Goal: Task Accomplishment & Management: Use online tool/utility

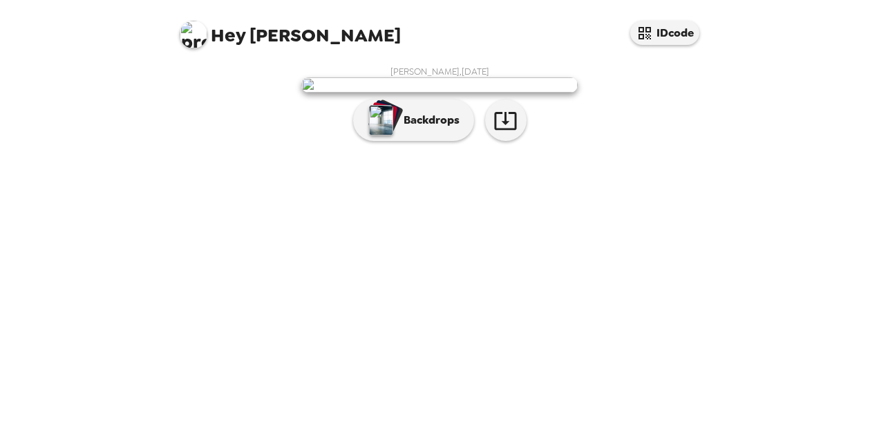
scroll to position [54, 0]
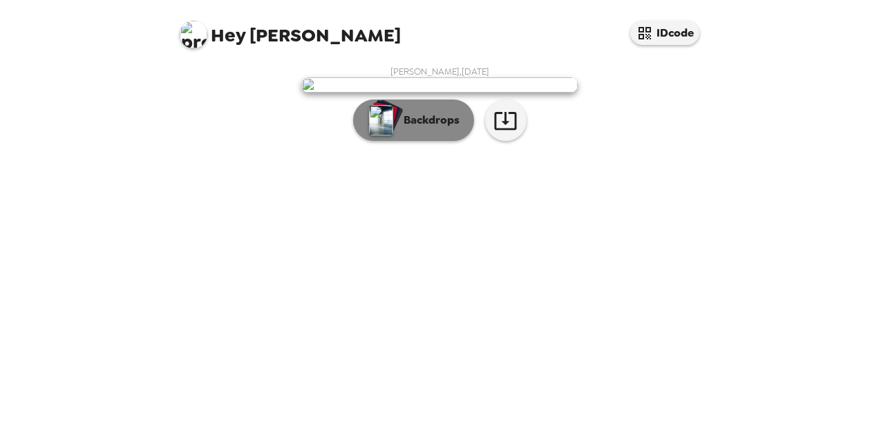
click at [383, 138] on div "button" at bounding box center [382, 120] width 28 height 35
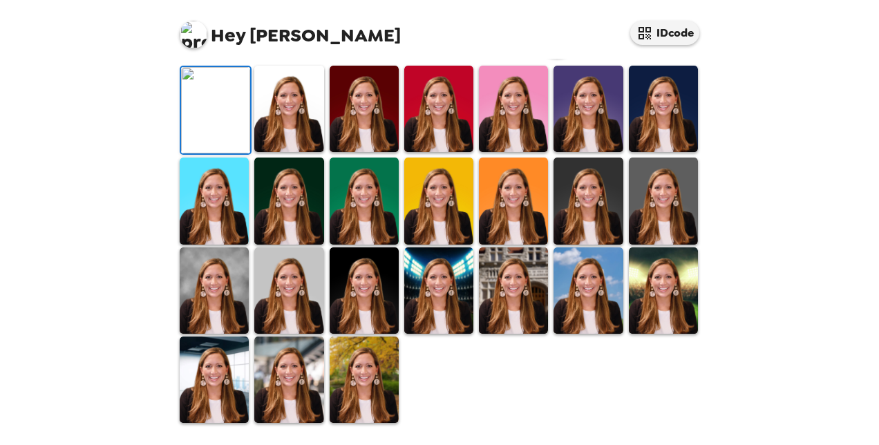
scroll to position [207, 0]
click at [656, 152] on img at bounding box center [663, 109] width 69 height 86
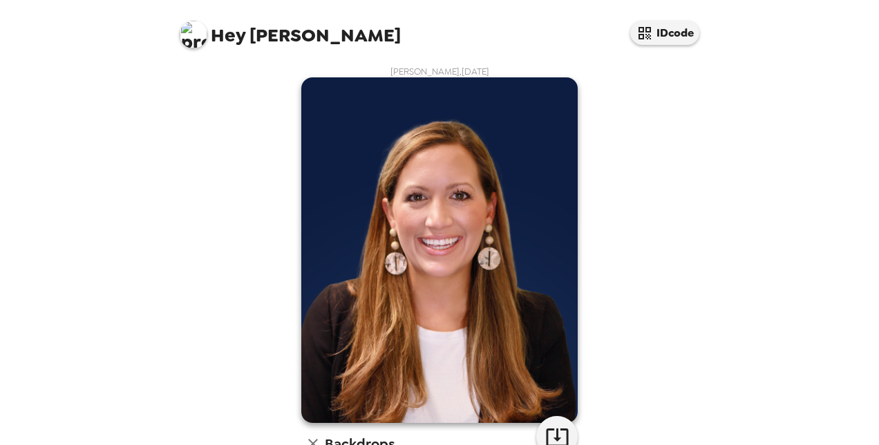
scroll to position [152, 0]
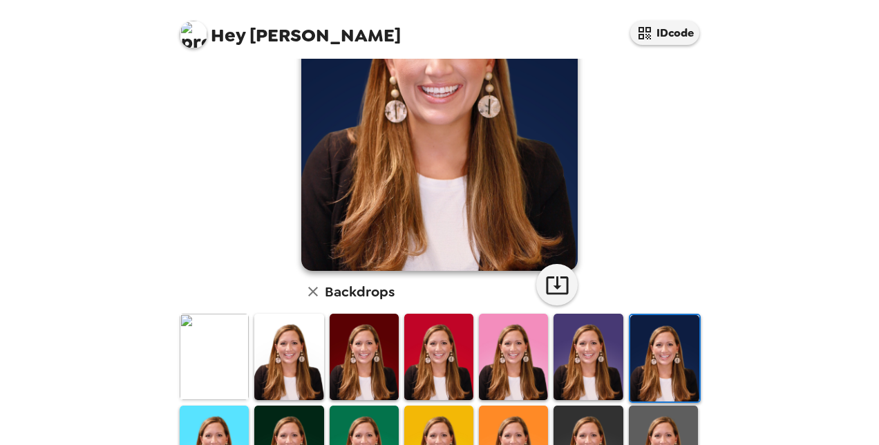
click at [204, 360] on img at bounding box center [214, 357] width 69 height 86
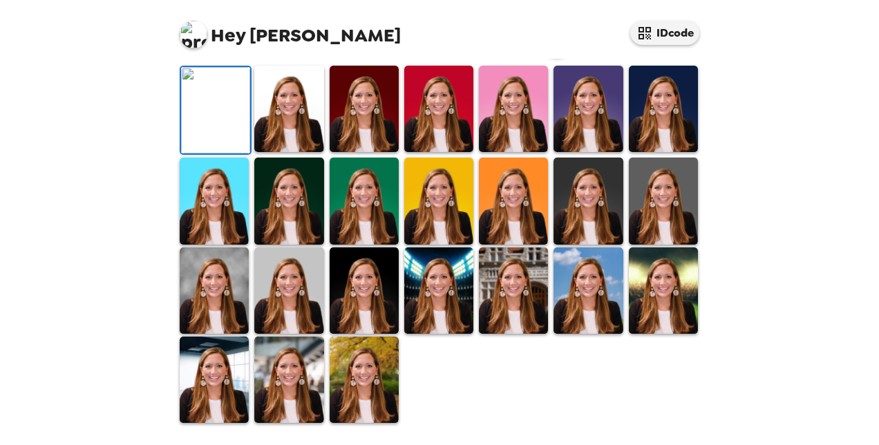
click at [204, 153] on img at bounding box center [215, 110] width 69 height 86
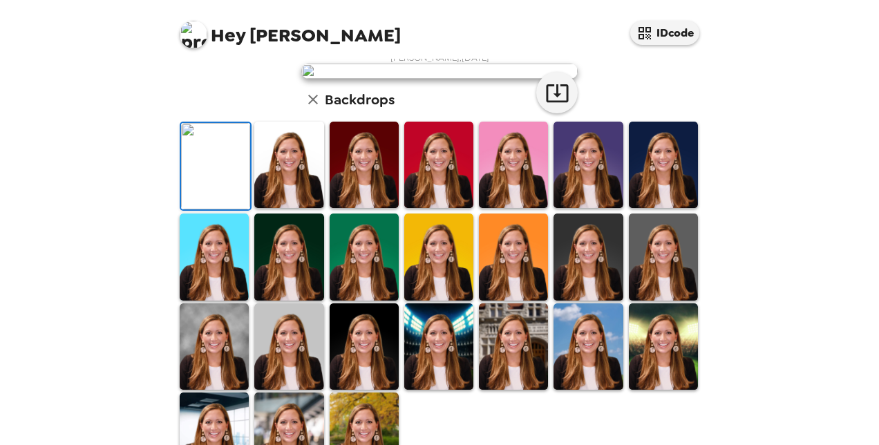
scroll to position [0, 0]
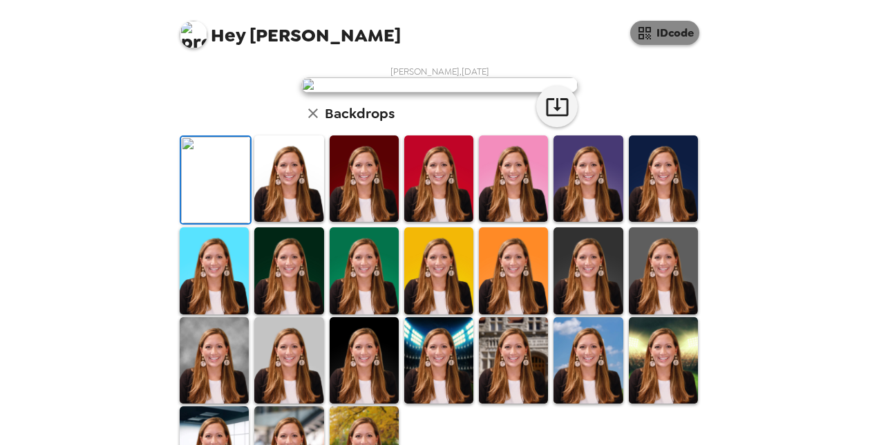
click at [658, 32] on button "IDcode" at bounding box center [664, 33] width 69 height 24
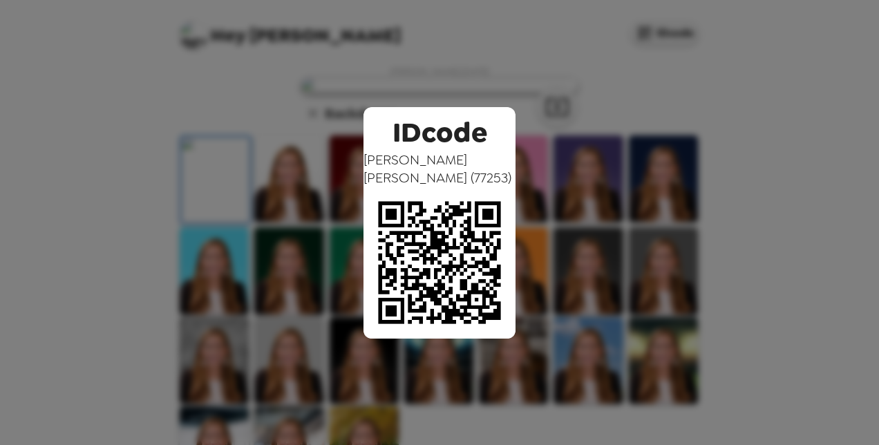
click at [833, 160] on div "IDcode Sarah Mitchell ( 77253 )" at bounding box center [439, 222] width 879 height 445
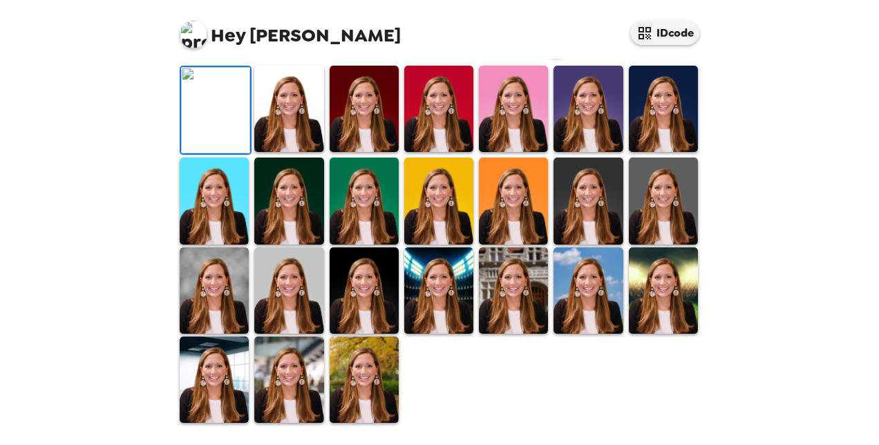
scroll to position [393, 0]
click at [352, 348] on img at bounding box center [364, 380] width 69 height 86
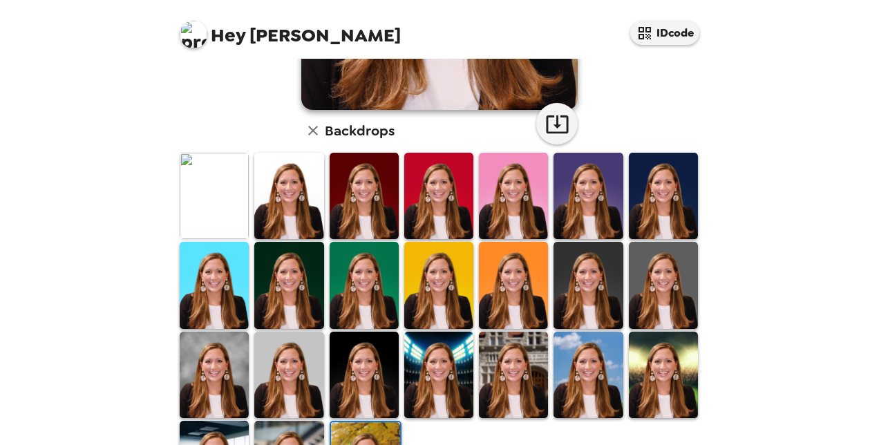
scroll to position [318, 0]
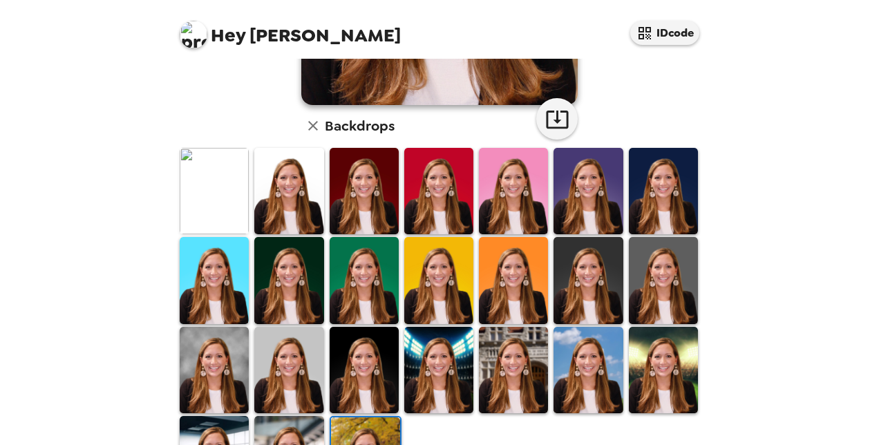
click at [629, 263] on img at bounding box center [663, 280] width 69 height 86
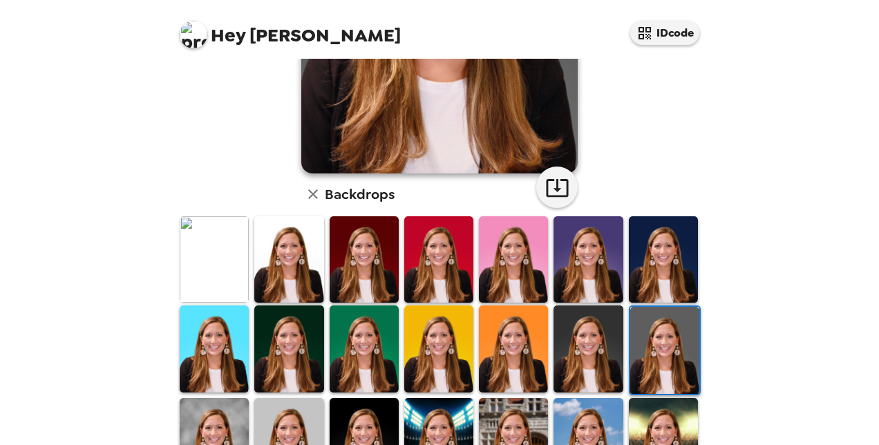
scroll to position [252, 0]
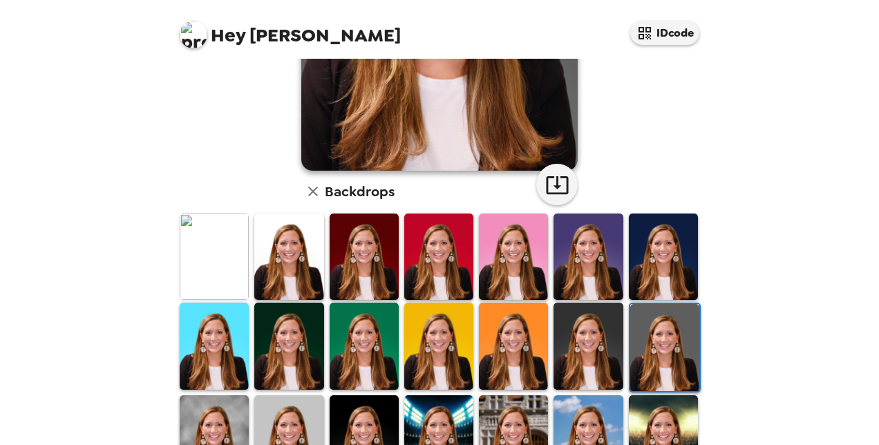
click at [223, 267] on img at bounding box center [214, 257] width 69 height 86
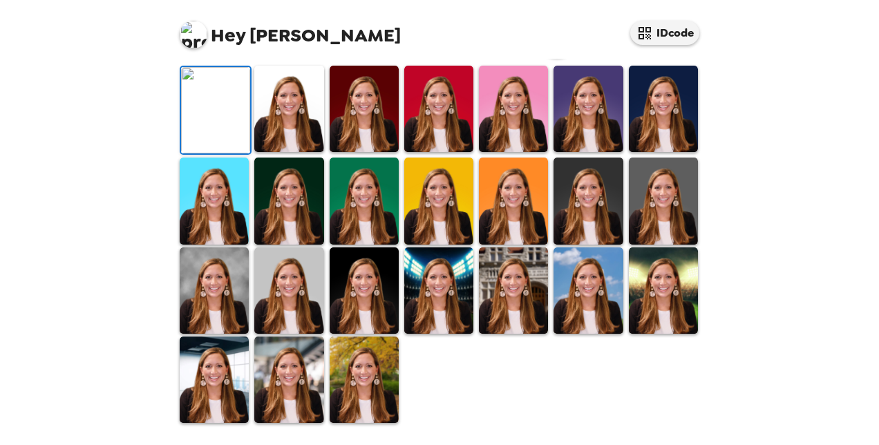
scroll to position [265, 0]
click at [440, 152] on img at bounding box center [438, 109] width 69 height 86
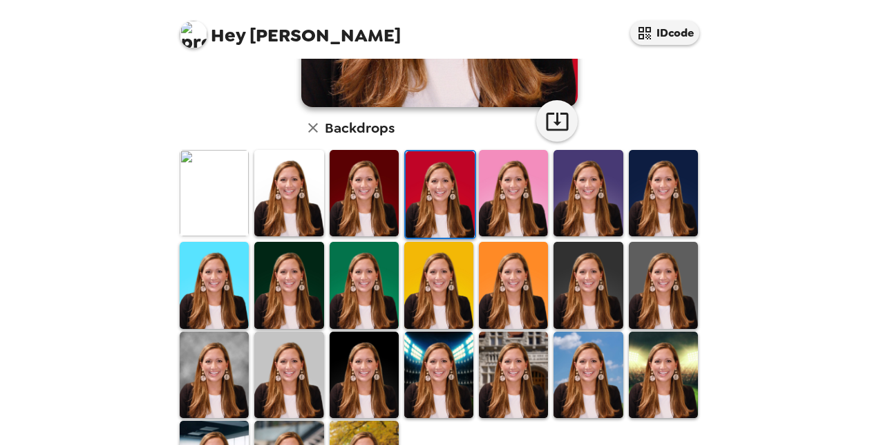
scroll to position [317, 0]
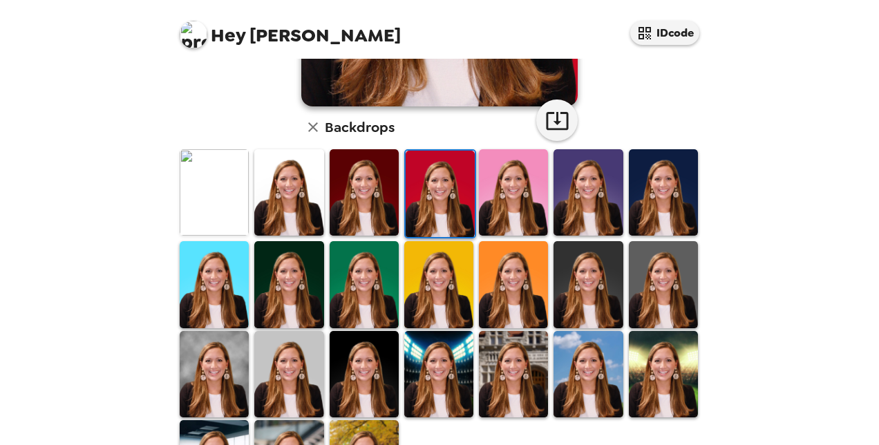
click at [383, 303] on img at bounding box center [364, 284] width 69 height 86
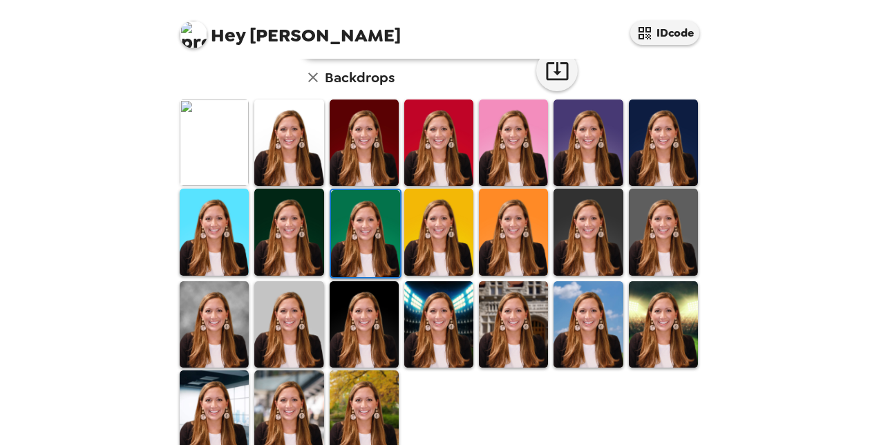
scroll to position [393, 0]
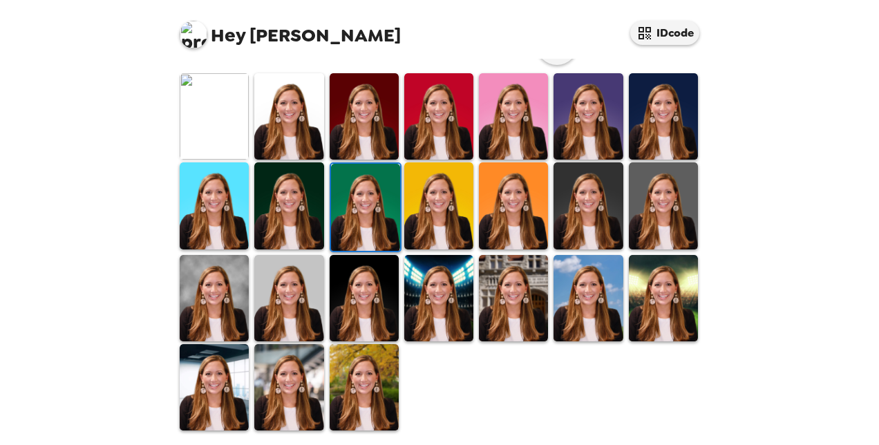
click at [380, 299] on img at bounding box center [364, 298] width 69 height 86
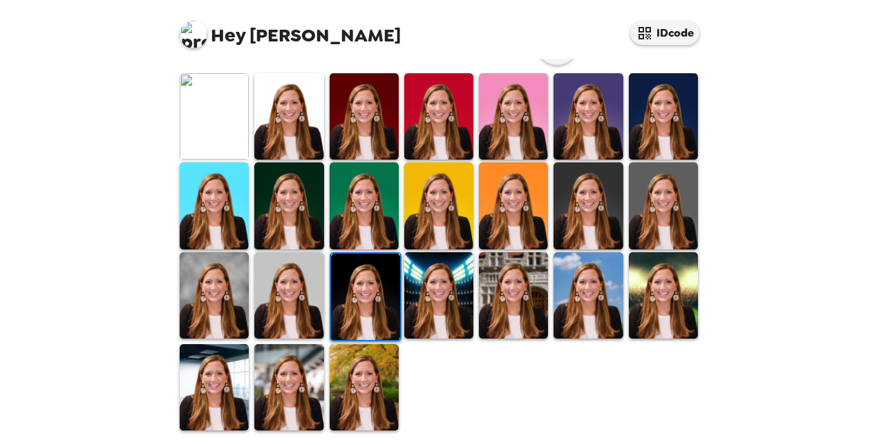
click at [287, 401] on img at bounding box center [288, 387] width 69 height 86
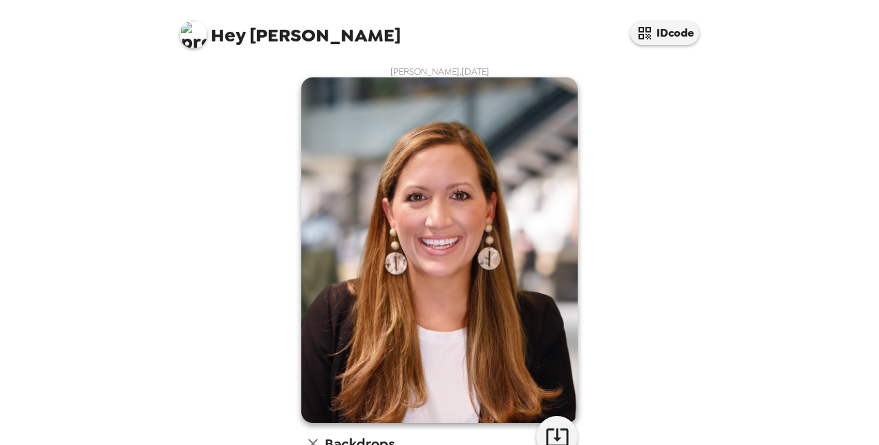
scroll to position [34, 0]
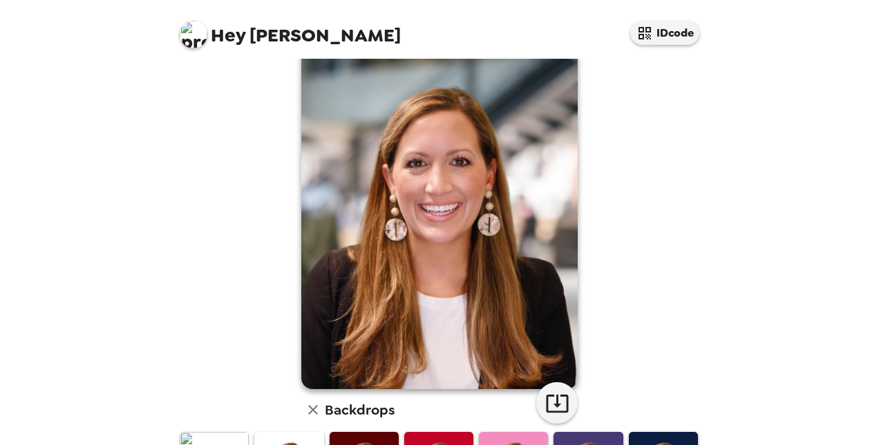
click at [377, 299] on img at bounding box center [439, 217] width 276 height 346
click at [456, 107] on img at bounding box center [439, 217] width 276 height 346
click at [143, 234] on div "Hey [PERSON_NAME] IDcode [PERSON_NAME] , [DATE] Backdrops" at bounding box center [439, 222] width 879 height 445
